Goal: Task Accomplishment & Management: Manage account settings

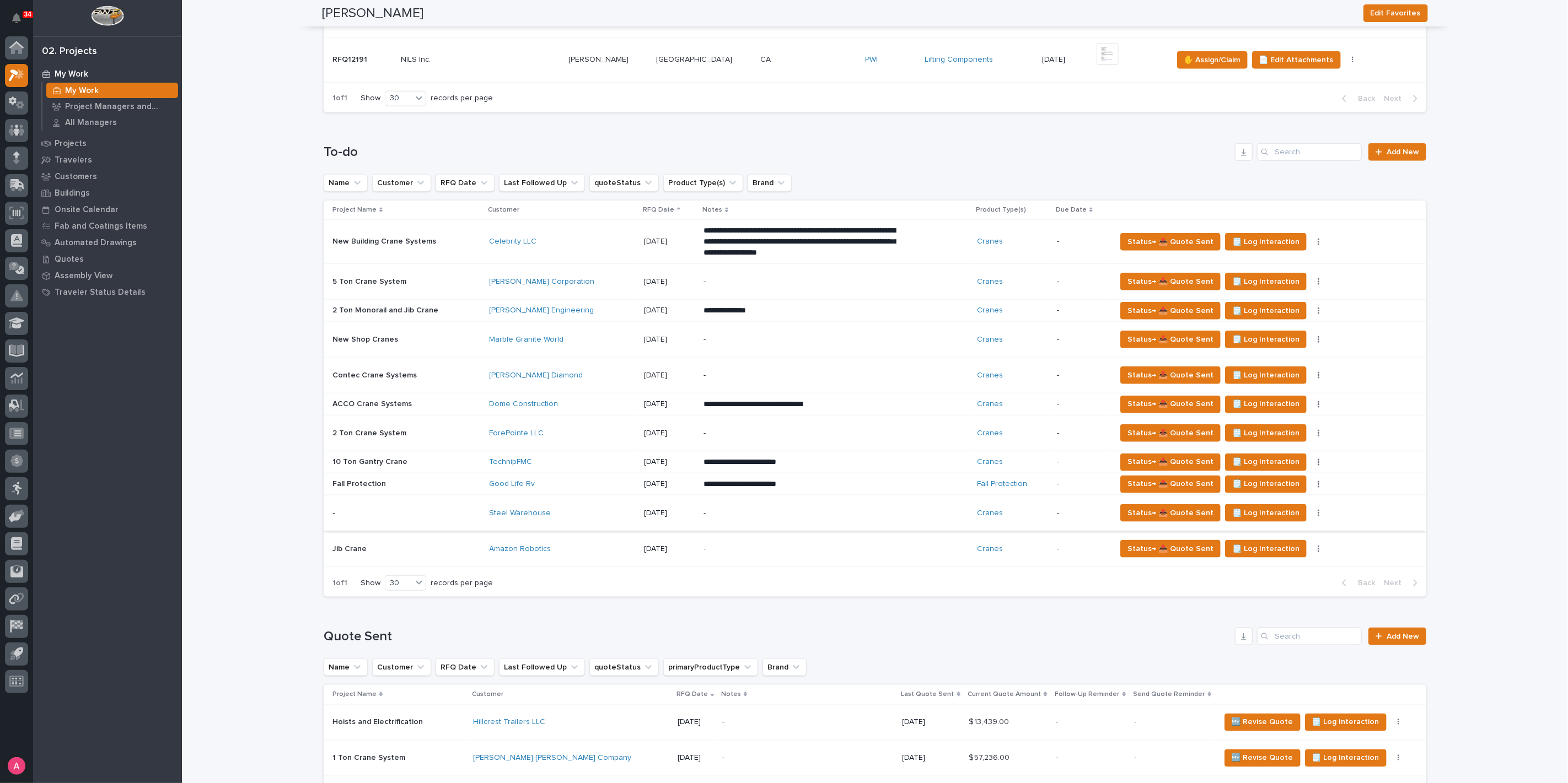
scroll to position [857, 0]
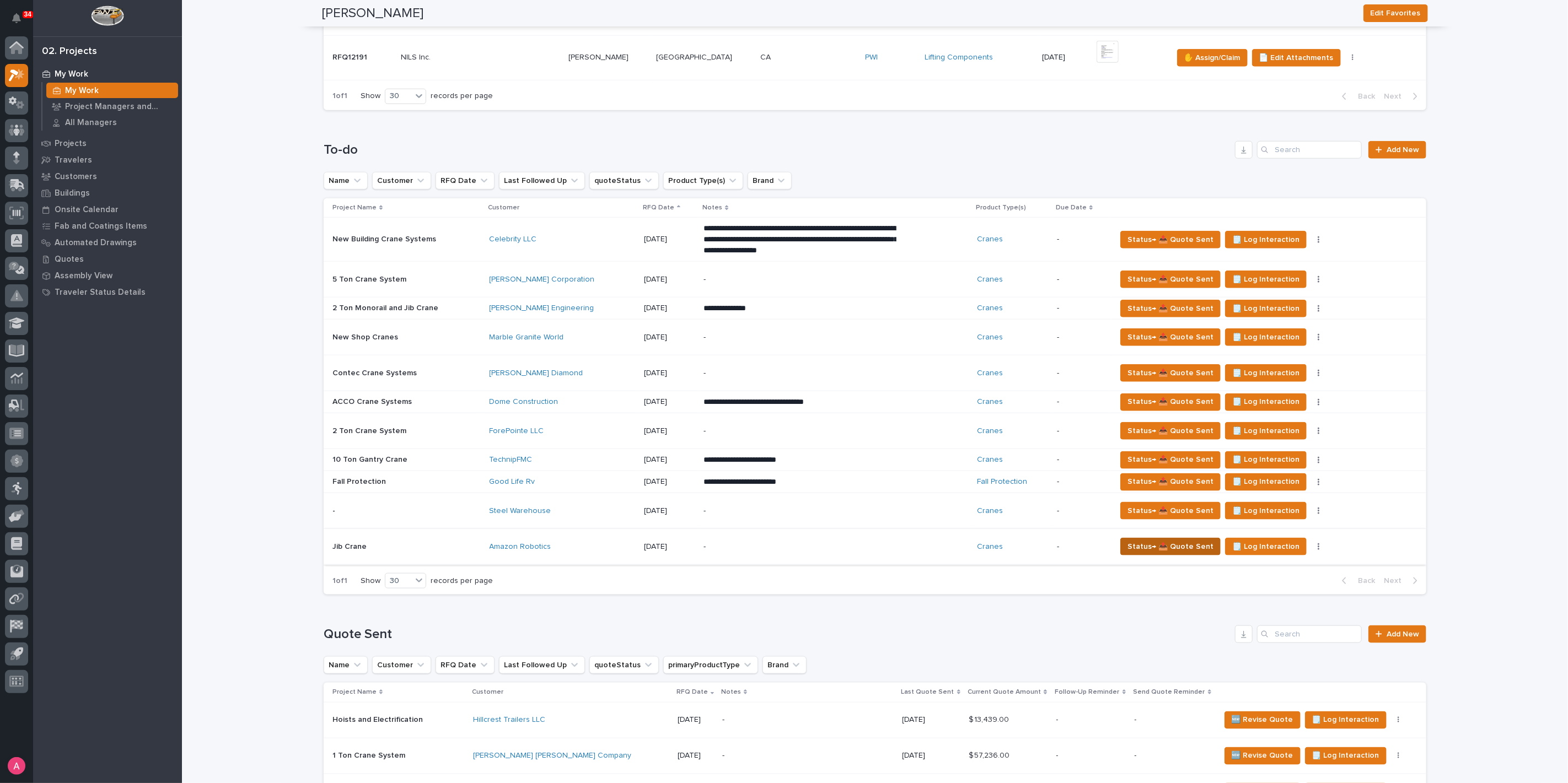
click at [1134, 540] on span "Status→ 📤 Quote Sent" at bounding box center [1170, 547] width 86 height 13
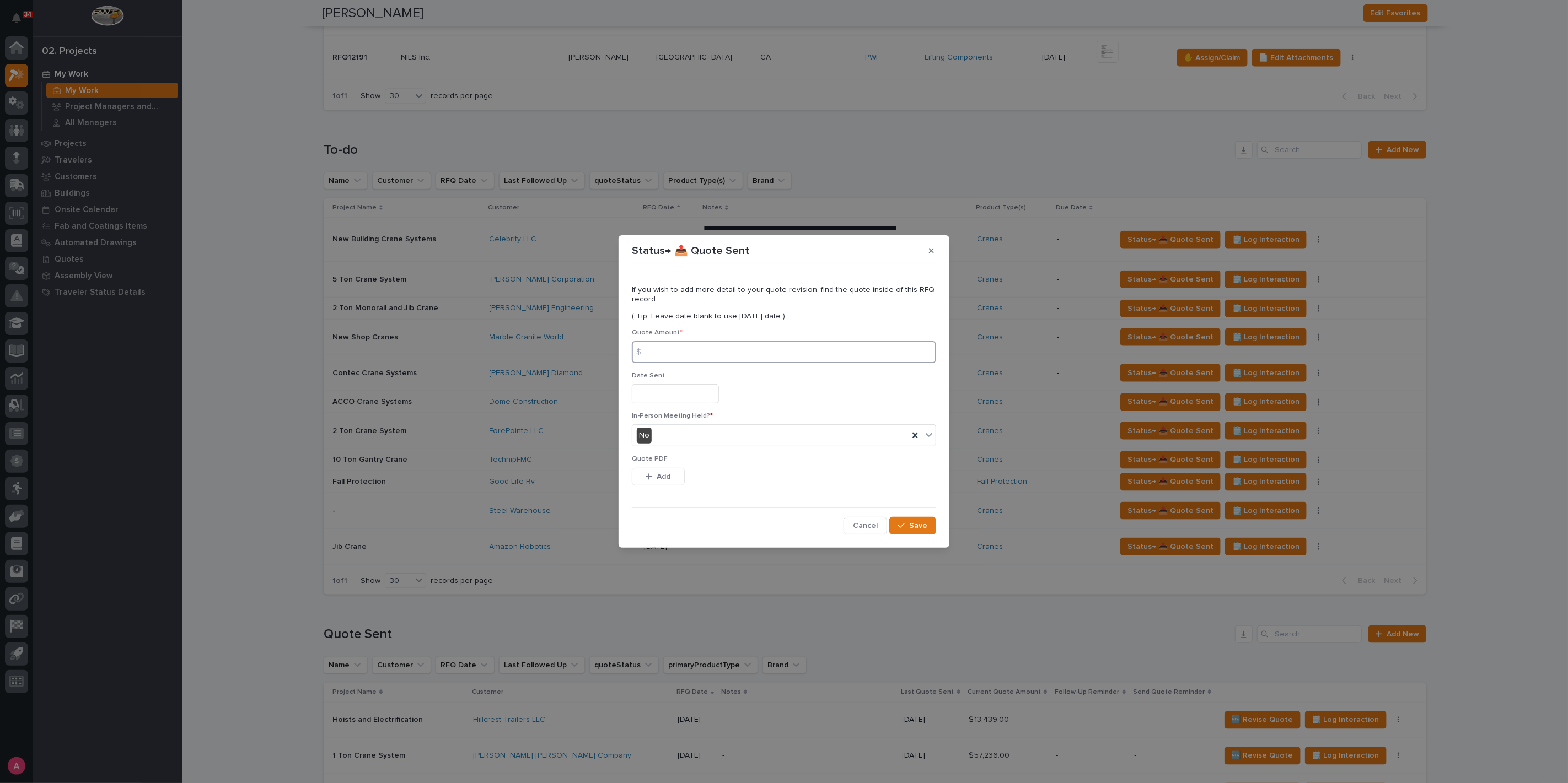
click at [688, 353] on input at bounding box center [783, 352] width 304 height 22
click at [730, 356] on input at bounding box center [783, 352] width 304 height 22
type input "5651"
click at [641, 480] on button "Add" at bounding box center [658, 476] width 53 height 18
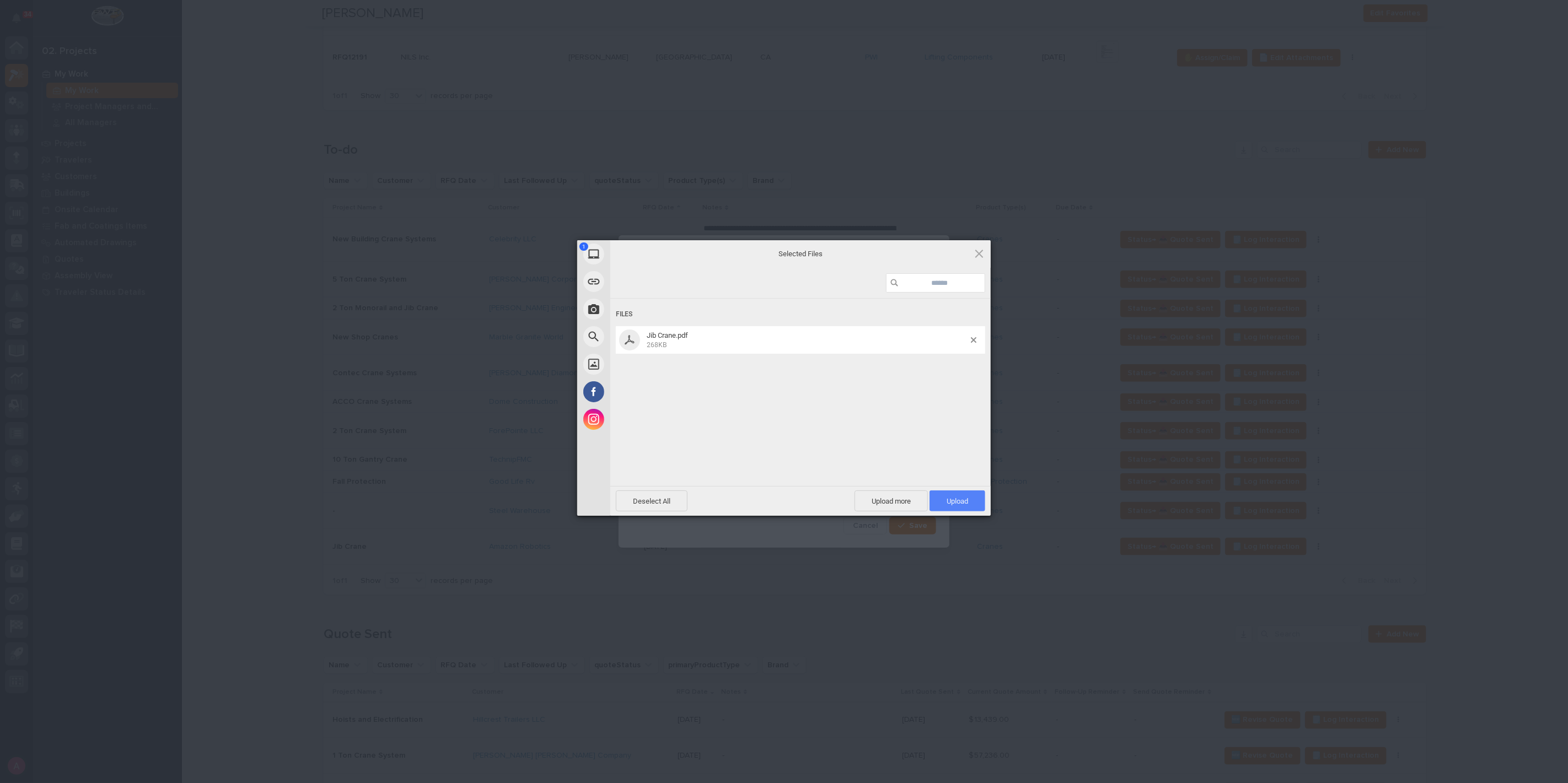
click at [953, 501] on span "Upload 1" at bounding box center [957, 502] width 22 height 8
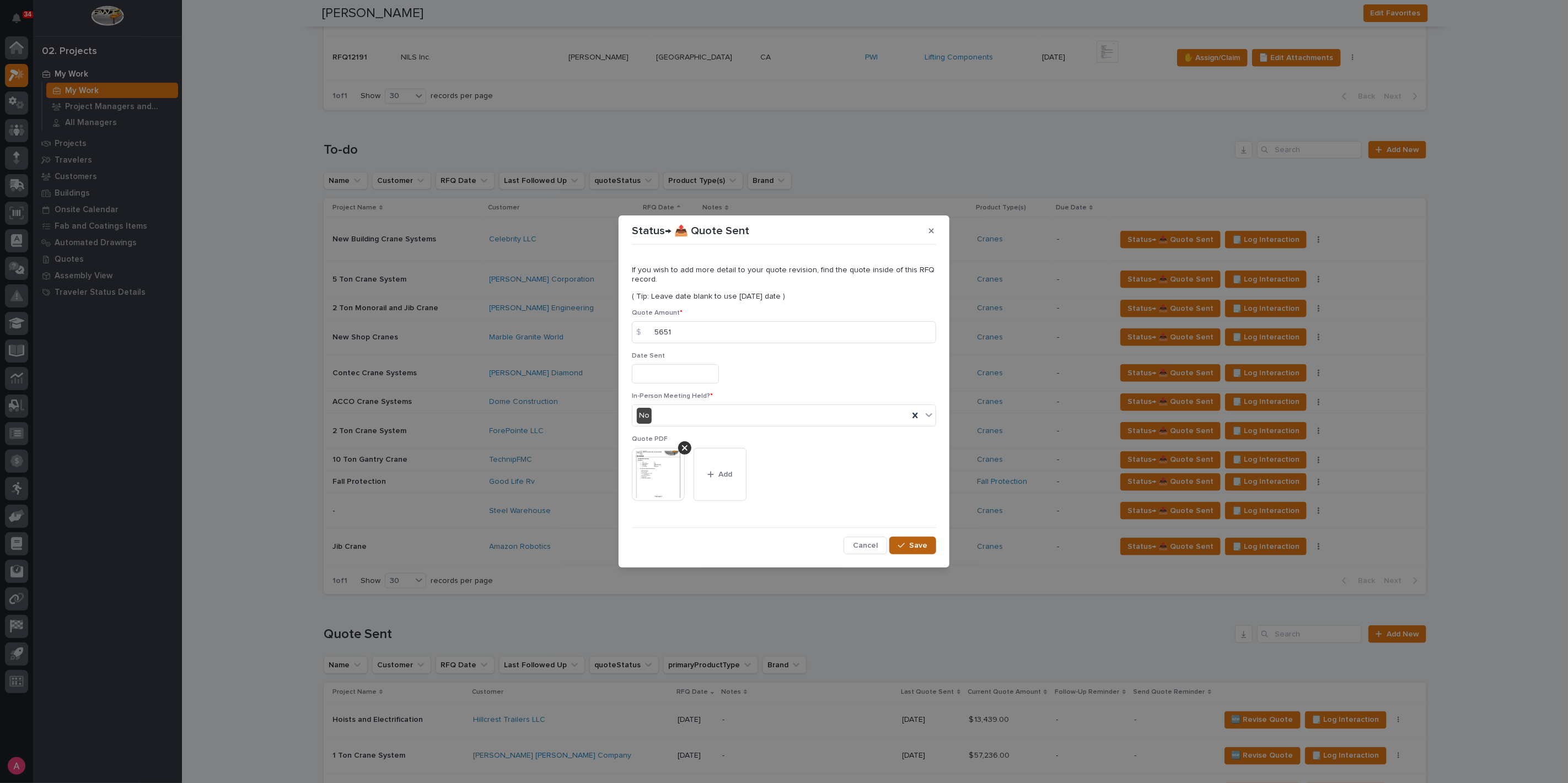
click at [921, 539] on button "Save" at bounding box center [912, 545] width 47 height 18
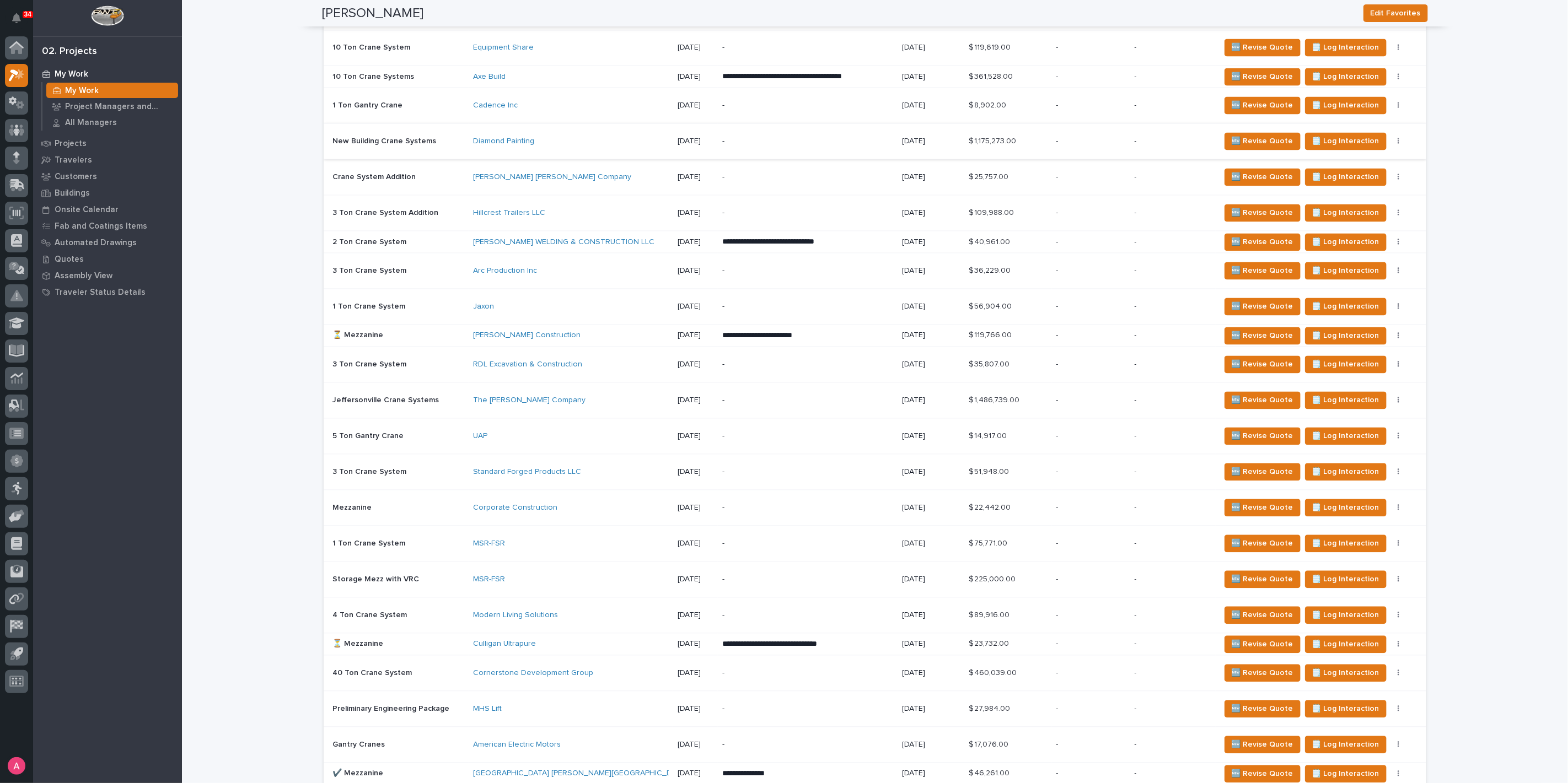
scroll to position [1836, 0]
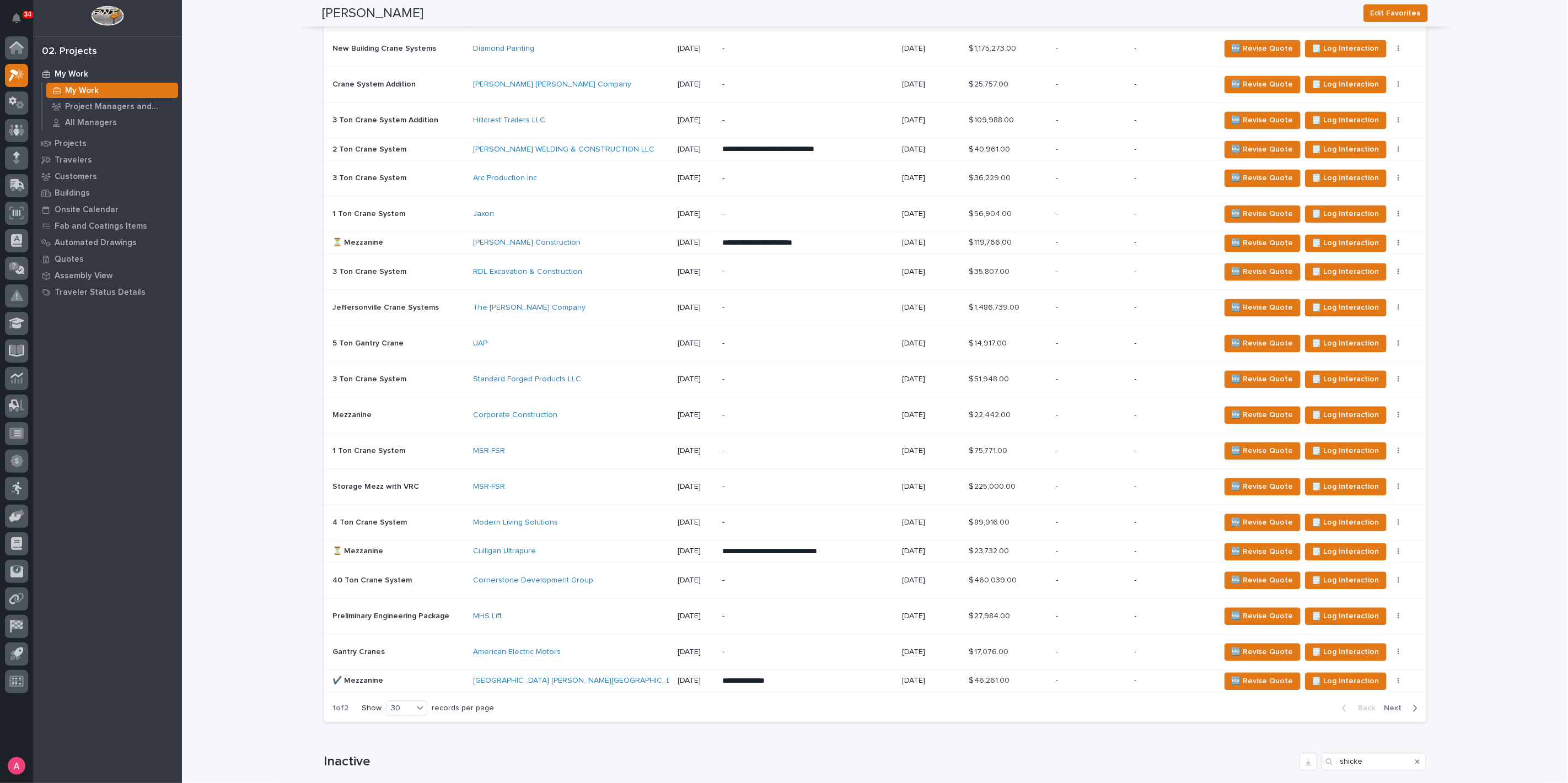
click at [1389, 703] on span "Next" at bounding box center [1395, 708] width 24 height 10
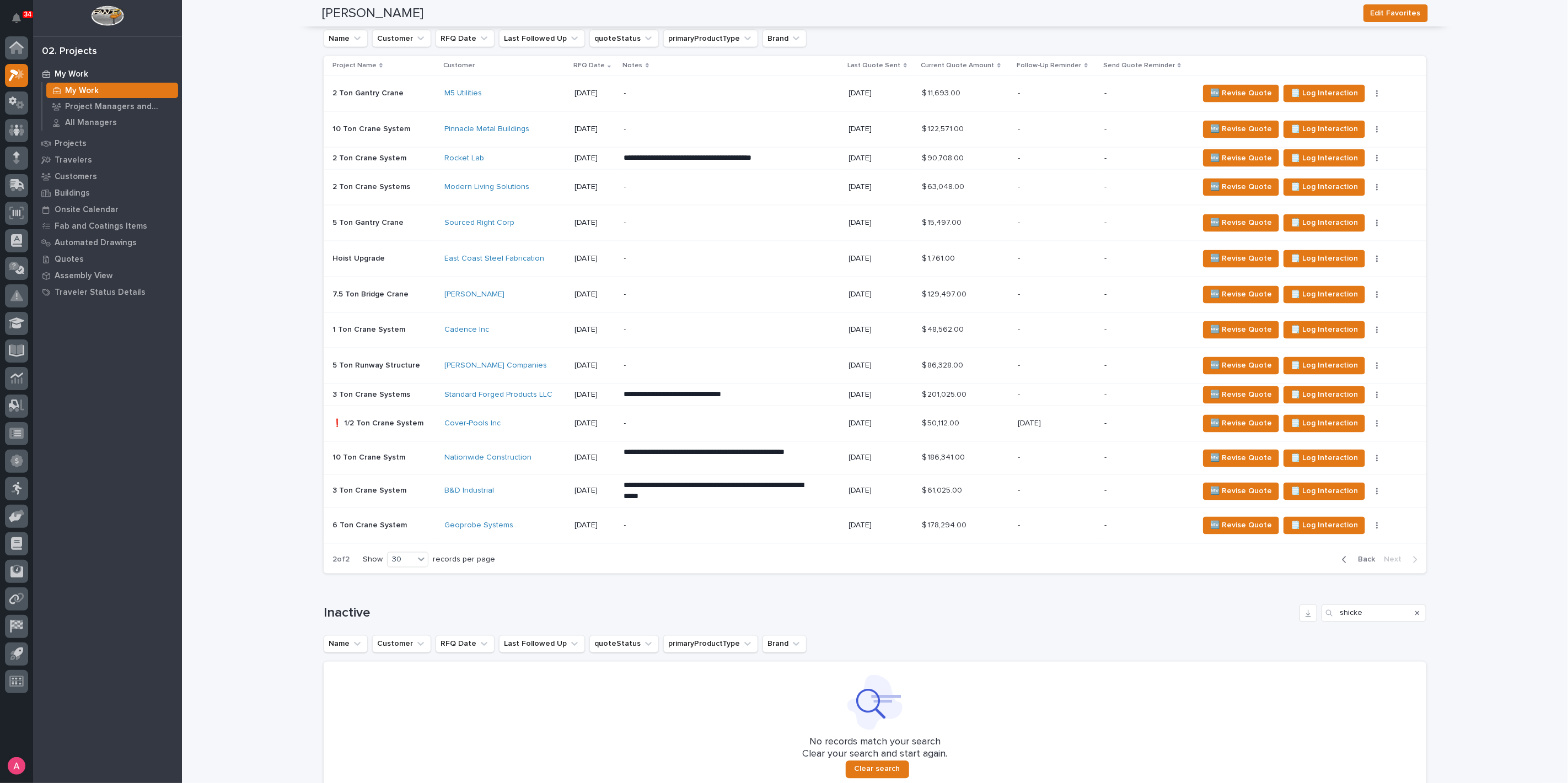
scroll to position [1347, 0]
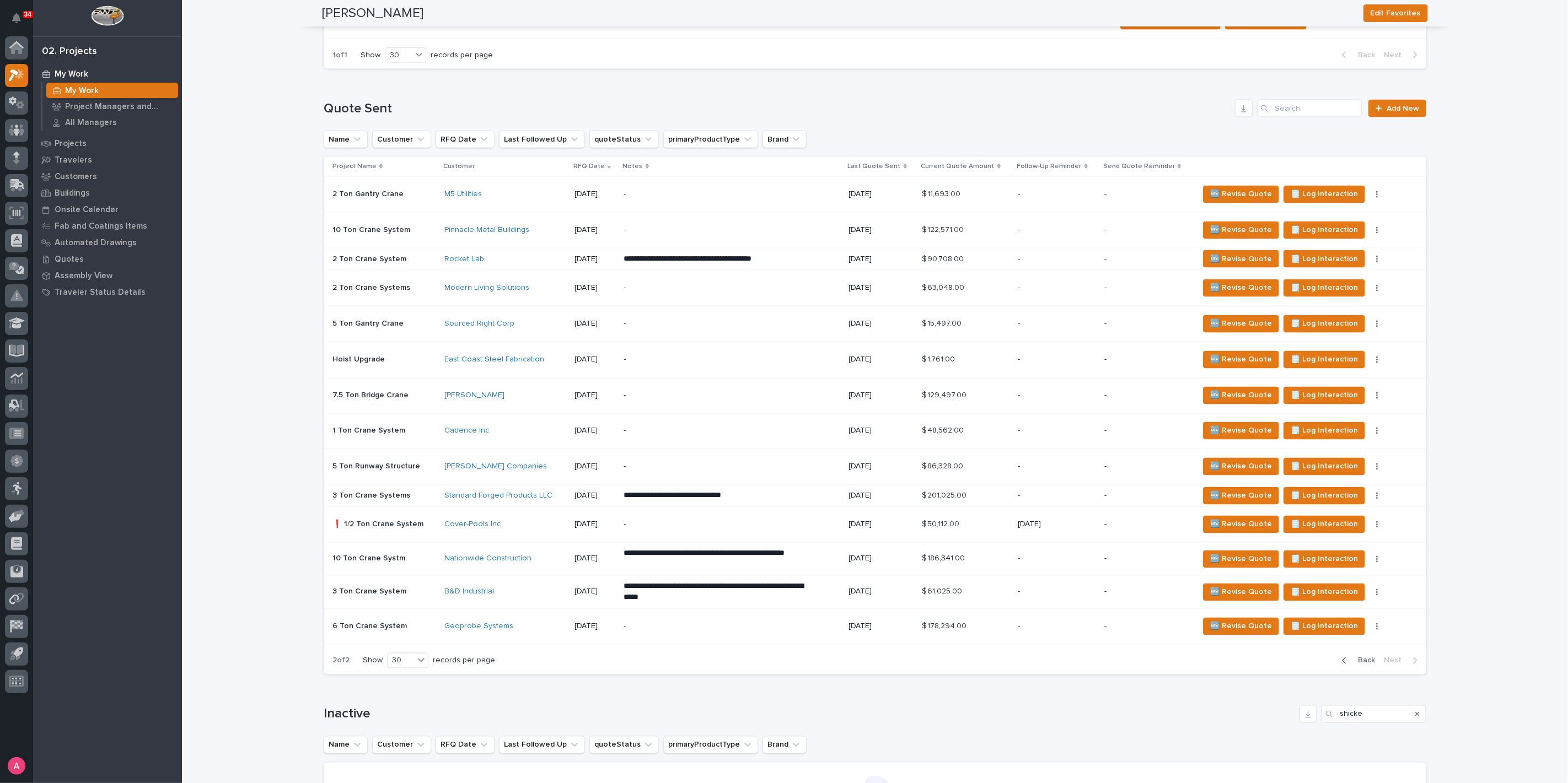
click at [1121, 492] on p "-" at bounding box center [1147, 496] width 85 height 9
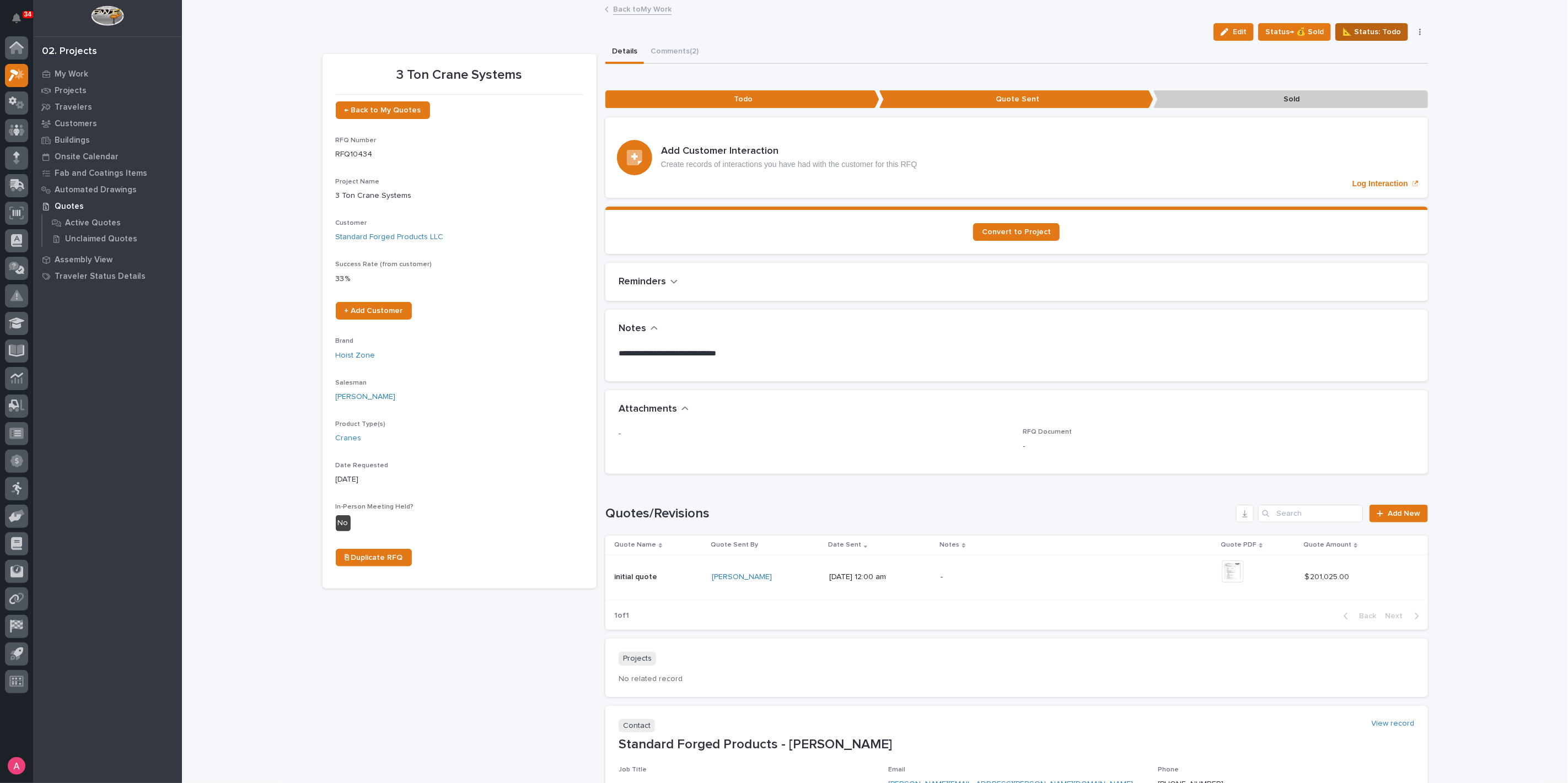
click at [1358, 33] on span "📐 Status: Todo" at bounding box center [1371, 32] width 59 height 13
